Goal: Information Seeking & Learning: Find specific page/section

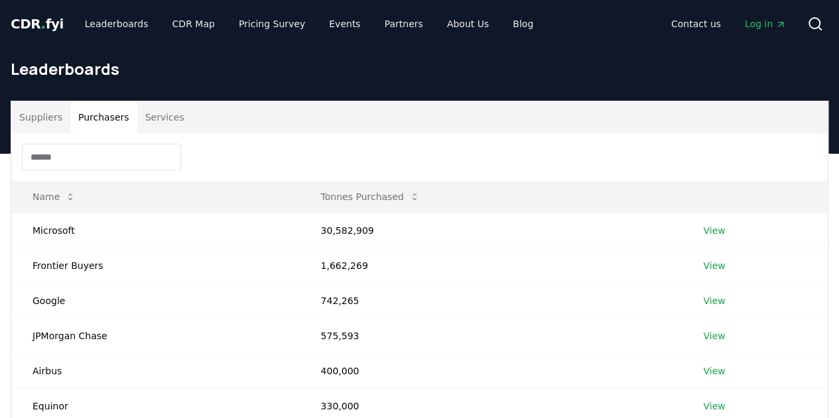
click at [94, 121] on button "Purchasers" at bounding box center [103, 117] width 67 height 32
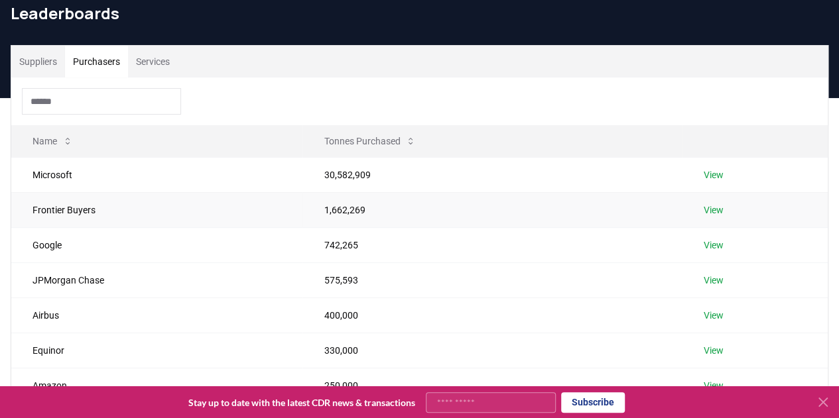
scroll to position [82, 0]
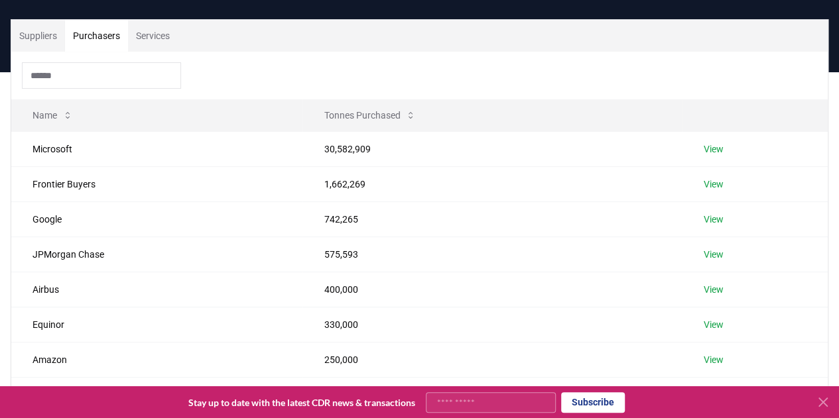
click at [820, 399] on icon at bounding box center [823, 403] width 16 height 16
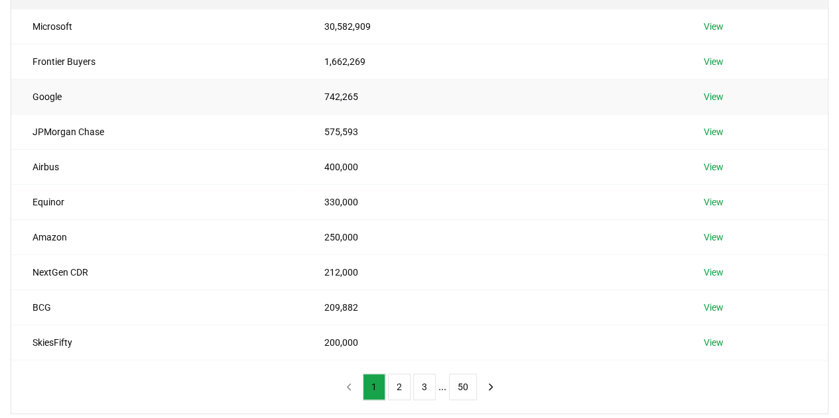
scroll to position [223, 0]
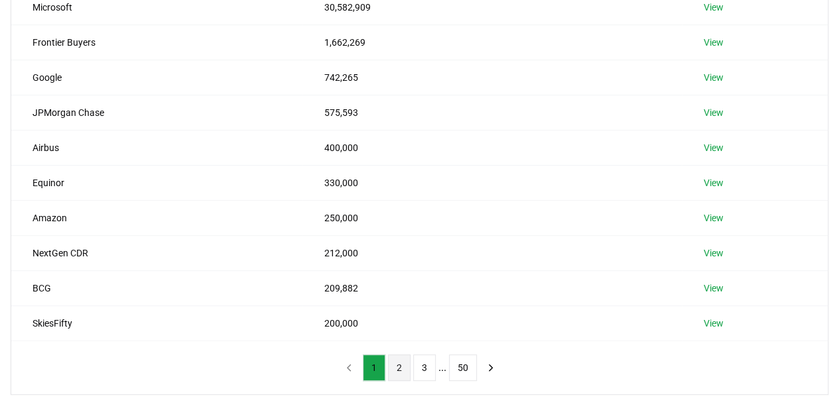
click at [397, 367] on button "2" at bounding box center [399, 368] width 23 height 27
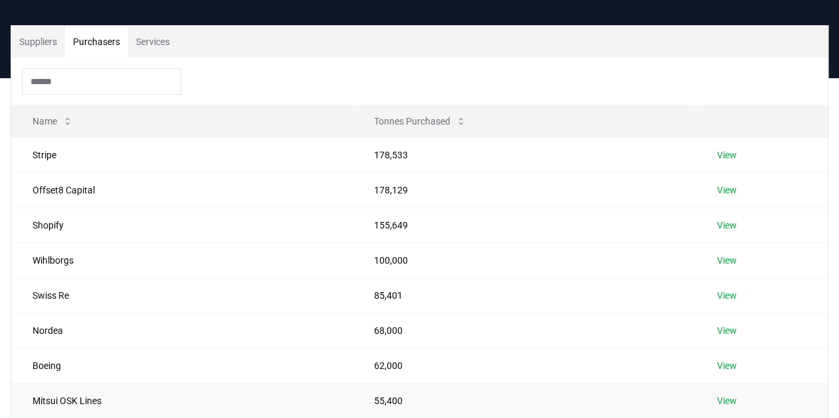
scroll to position [75, 0]
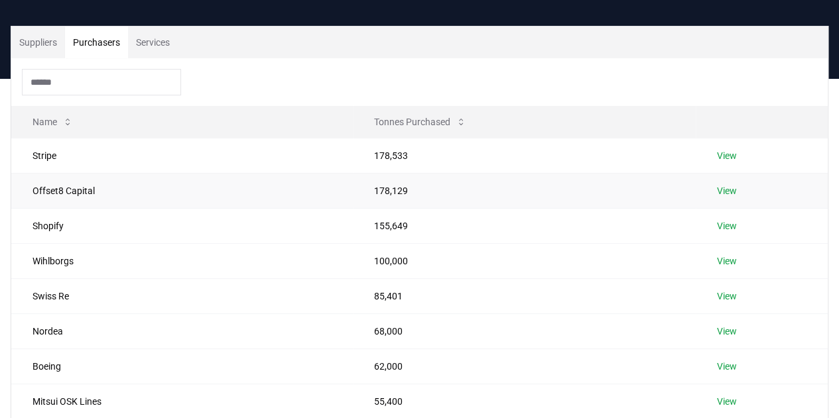
click at [380, 186] on td "178,129" at bounding box center [524, 190] width 343 height 35
drag, startPoint x: 724, startPoint y: 191, endPoint x: 671, endPoint y: 199, distance: 53.6
click at [671, 199] on td "178,129" at bounding box center [524, 190] width 343 height 35
click at [725, 189] on link "View" at bounding box center [727, 190] width 20 height 13
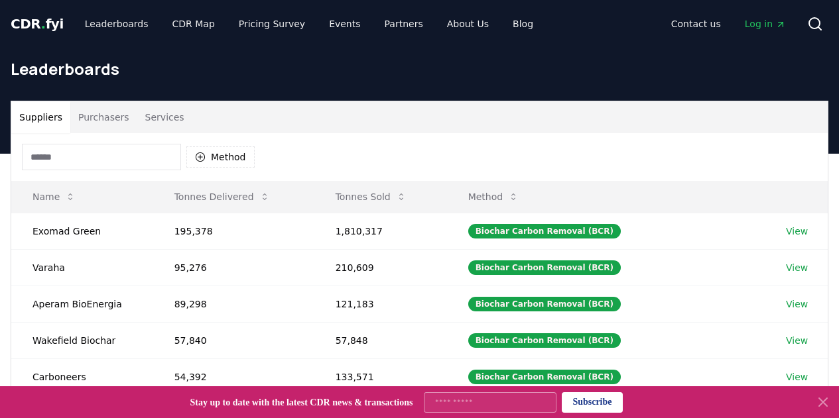
scroll to position [75, 0]
